Goal: Navigation & Orientation: Find specific page/section

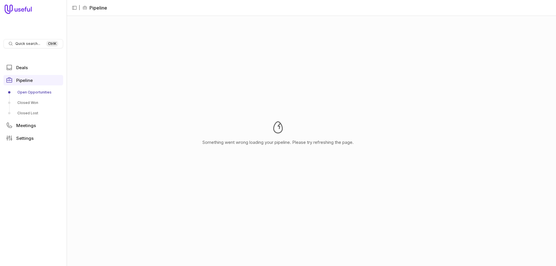
click at [27, 91] on link "Open Opportunities" at bounding box center [33, 92] width 60 height 9
click at [22, 93] on link "Open Opportunities" at bounding box center [33, 92] width 60 height 9
click at [27, 90] on link "Open Opportunities" at bounding box center [33, 92] width 60 height 9
click at [68, 6] on div "Something went wrong loading your pipeline. Please try refreshing the page." at bounding box center [278, 133] width 556 height 266
click at [24, 7] on icon at bounding box center [19, 9] width 28 height 9
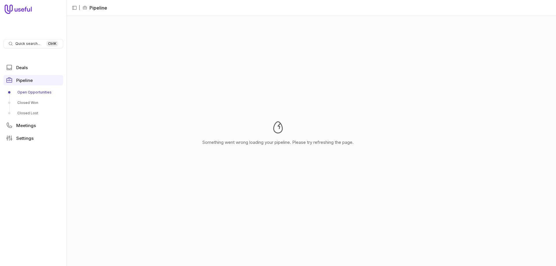
click at [22, 10] on icon at bounding box center [18, 9] width 27 height 9
click at [29, 104] on link "Closed Won" at bounding box center [33, 102] width 60 height 9
click at [31, 92] on link "Open Opportunities" at bounding box center [33, 92] width 60 height 9
click at [21, 67] on span "Deals" at bounding box center [22, 67] width 12 height 4
click at [93, 7] on li "Deals" at bounding box center [92, 7] width 19 height 7
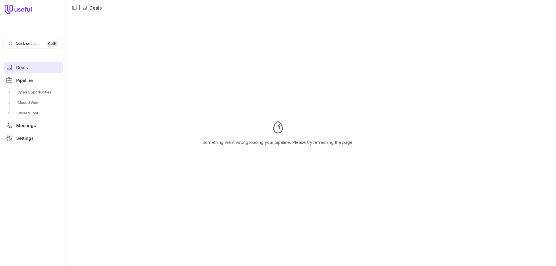
click at [25, 65] on span "Deals" at bounding box center [22, 67] width 12 height 4
click at [39, 78] on link "Pipeline" at bounding box center [33, 80] width 60 height 10
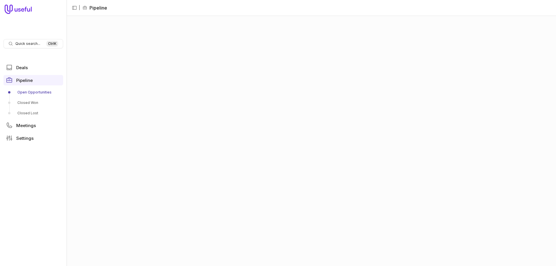
click at [32, 95] on link "Open Opportunities" at bounding box center [33, 92] width 60 height 9
